Goal: Book appointment/travel/reservation

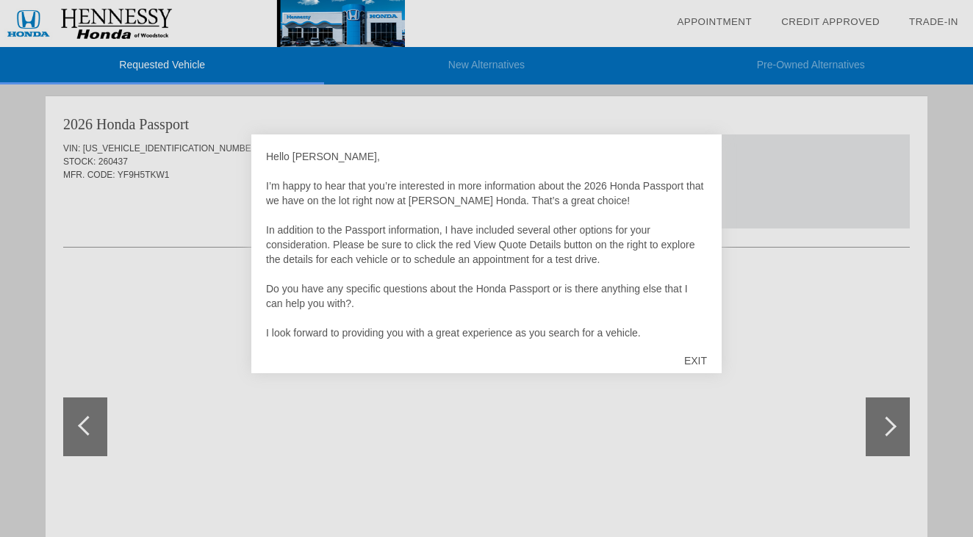
click at [694, 353] on div "EXIT" at bounding box center [695, 361] width 52 height 44
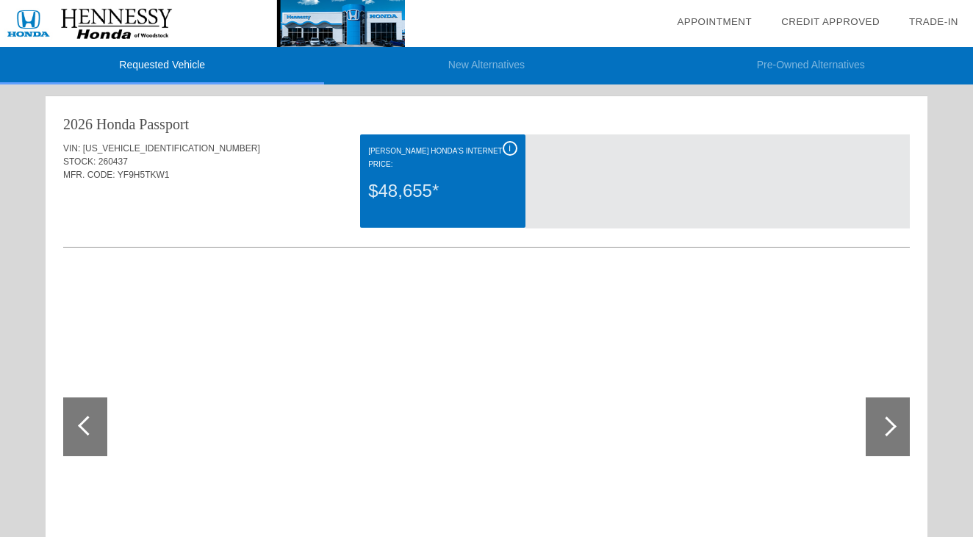
click at [508, 143] on div "i" at bounding box center [510, 148] width 15 height 15
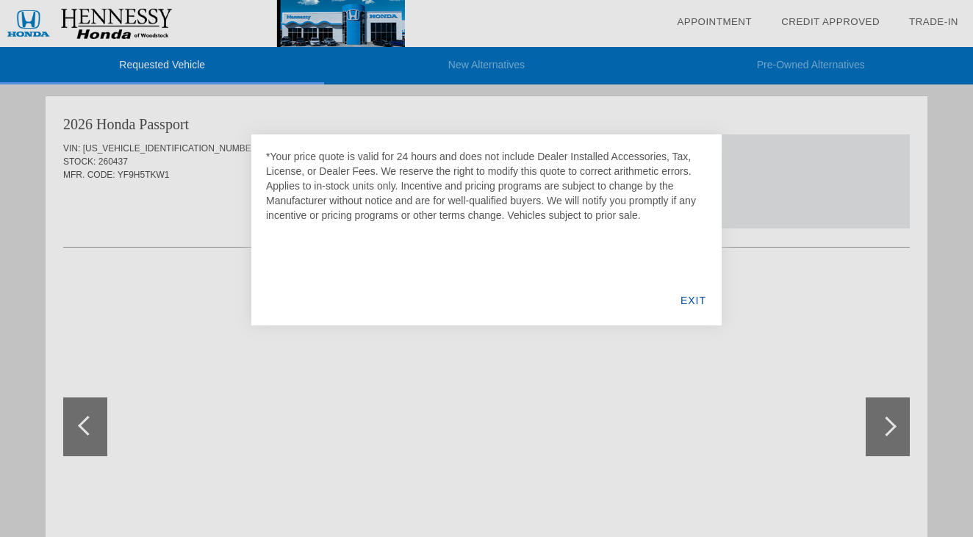
click at [691, 298] on div "EXIT" at bounding box center [693, 301] width 57 height 50
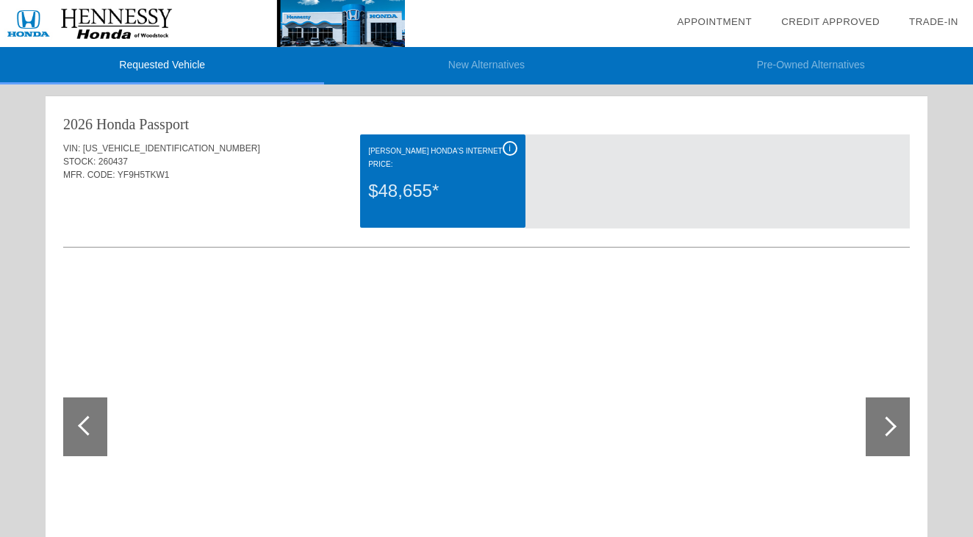
click at [890, 430] on div at bounding box center [887, 427] width 20 height 20
click at [154, 62] on li "Requested Vehicle" at bounding box center [162, 65] width 324 height 37
click at [715, 18] on link "Appointment" at bounding box center [714, 21] width 75 height 11
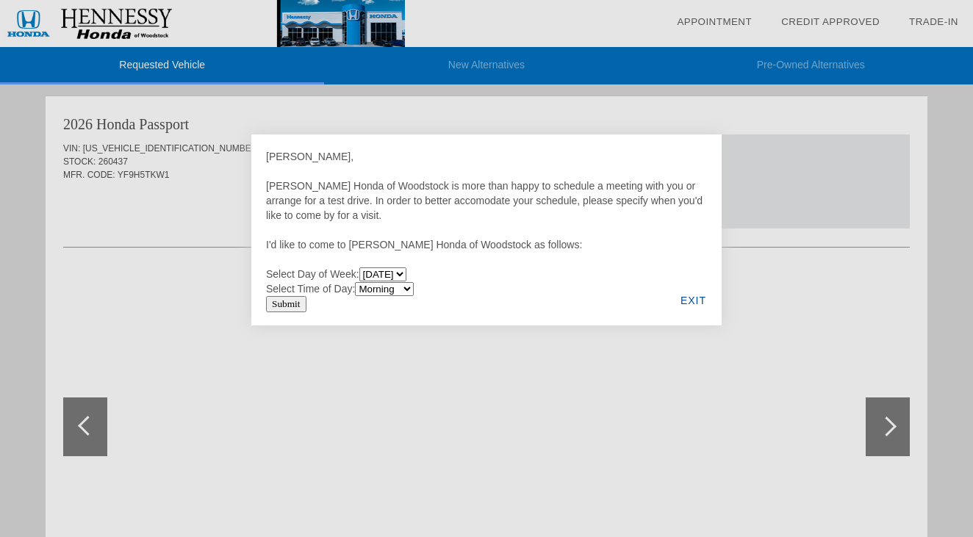
select select "Thursday"
click at [282, 305] on input "Submit" at bounding box center [286, 304] width 40 height 16
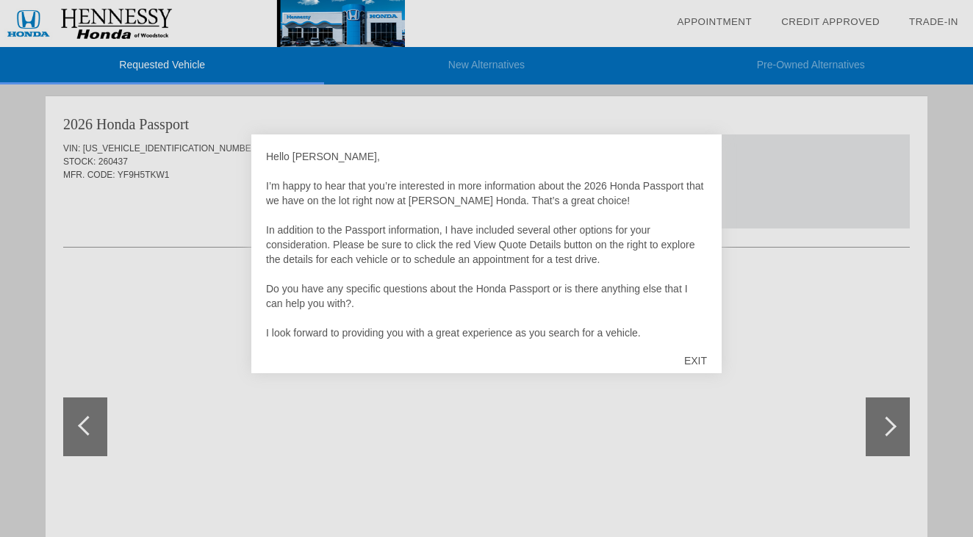
click at [693, 365] on div "EXIT" at bounding box center [695, 361] width 52 height 44
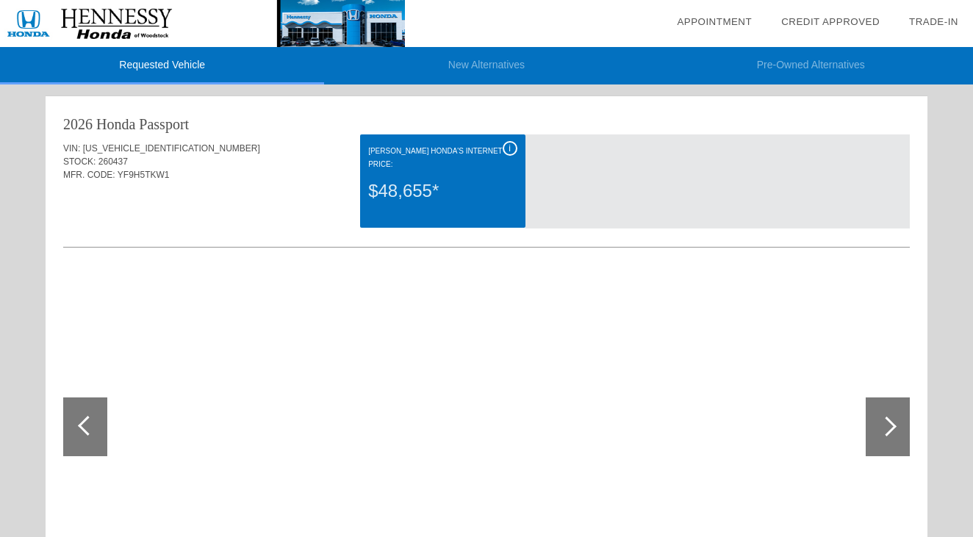
click at [880, 431] on div at bounding box center [887, 426] width 44 height 59
click at [924, 19] on link "Trade-In" at bounding box center [933, 21] width 49 height 11
